Goal: Transaction & Acquisition: Purchase product/service

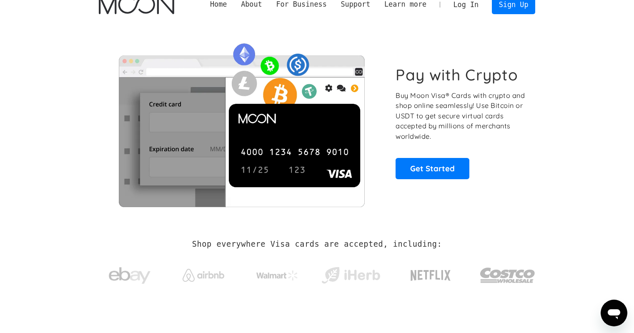
scroll to position [14, 0]
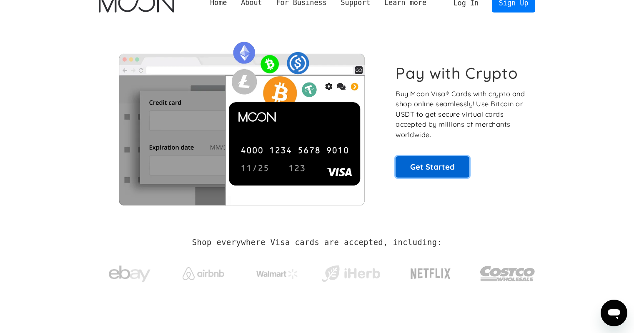
click at [435, 164] on link "Get Started" at bounding box center [433, 166] width 74 height 21
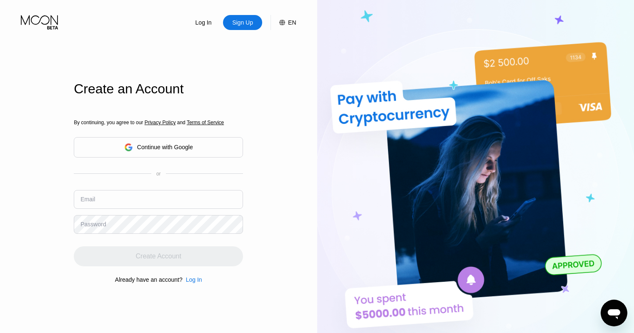
click at [152, 150] on div "Continue with Google" at bounding box center [165, 147] width 56 height 7
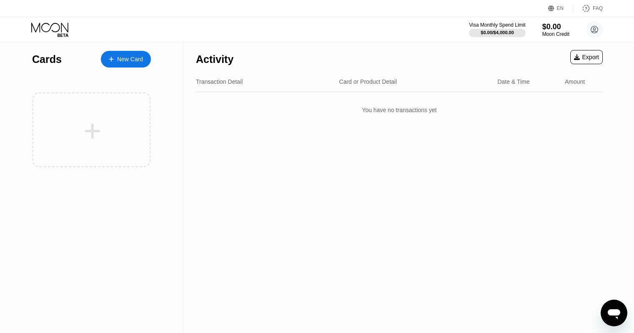
click at [113, 64] on div "New Card" at bounding box center [126, 59] width 50 height 17
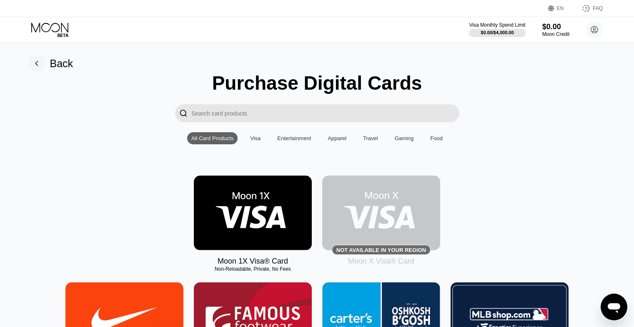
click at [272, 214] on img at bounding box center [253, 213] width 118 height 75
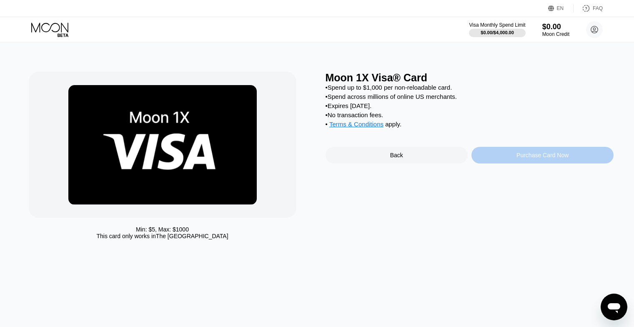
click at [538, 158] on div "Purchase Card Now" at bounding box center [543, 155] width 52 height 7
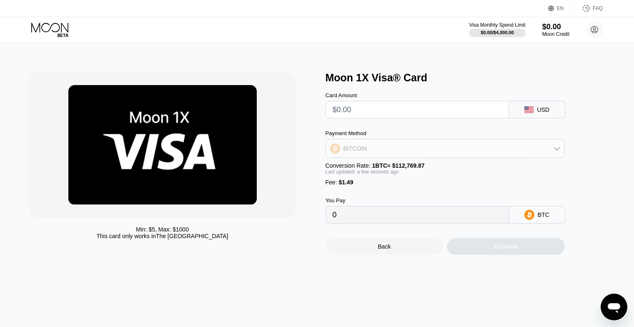
click at [415, 157] on div "BITCOIN" at bounding box center [445, 148] width 239 height 17
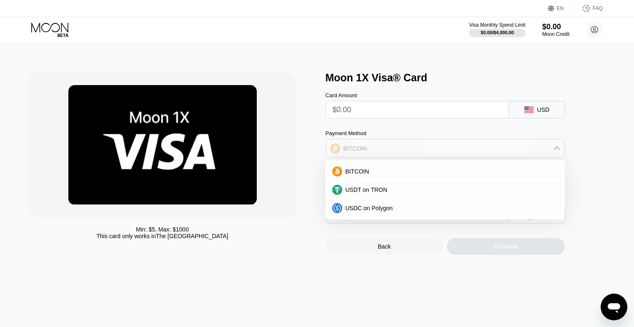
click at [415, 157] on div "BITCOIN" at bounding box center [445, 148] width 239 height 17
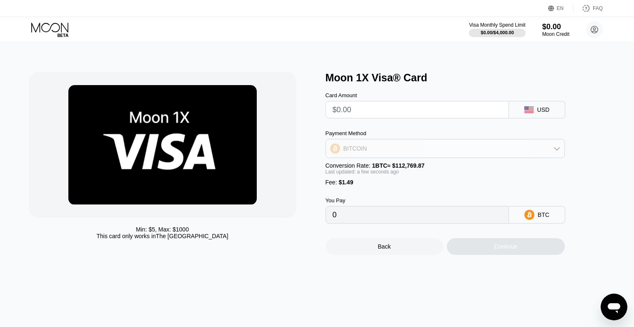
click at [415, 157] on div "BITCOIN" at bounding box center [445, 148] width 239 height 17
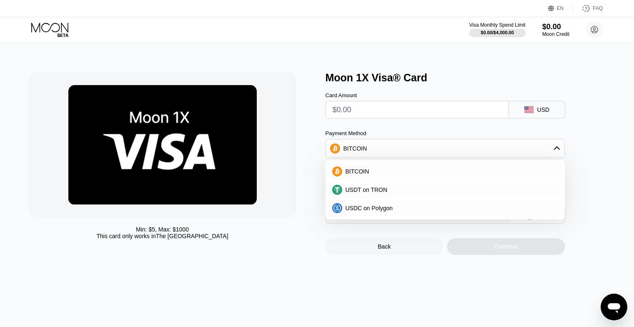
click at [498, 134] on div "Payment Method" at bounding box center [445, 133] width 239 height 6
click at [389, 33] on div "Visa Monthly Spend Limit $0.00 / $4,000.00 $0.00 Moon Credit Gozie Ene gozievic…" at bounding box center [317, 29] width 634 height 25
click at [305, 99] on div "Min: $ 5 , Max: $ 1000 This card only works in The United States" at bounding box center [173, 163] width 289 height 183
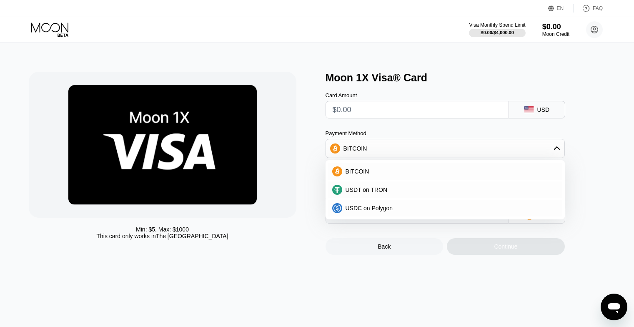
click at [305, 99] on div "Min: $ 5 , Max: $ 1000 This card only works in The United States" at bounding box center [173, 163] width 289 height 183
click at [377, 55] on div "Min: $ 5 , Max: $ 1000 This card only works in The United States Moon 1X Visa® …" at bounding box center [317, 185] width 641 height 284
